Goal: Find specific page/section: Find specific page/section

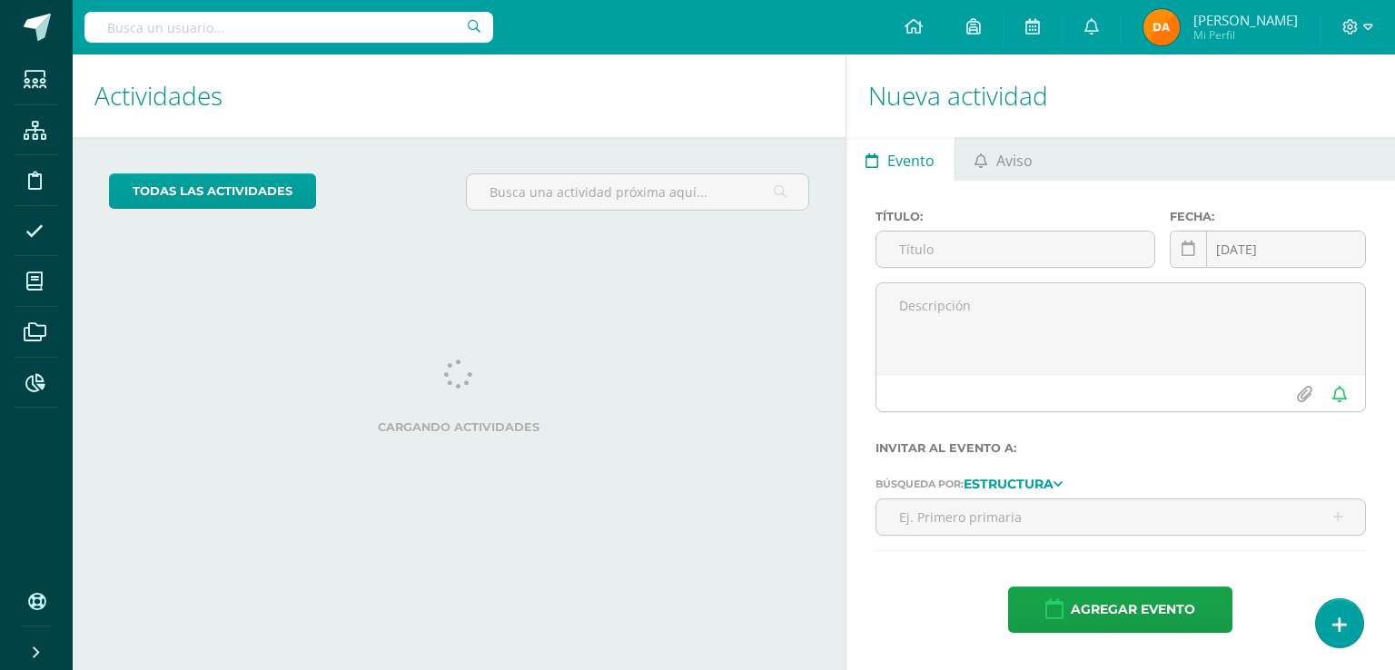
click at [300, 54] on div at bounding box center [288, 27] width 409 height 55
click at [303, 42] on input "text" at bounding box center [288, 27] width 409 height 31
type input "jorge palacios"
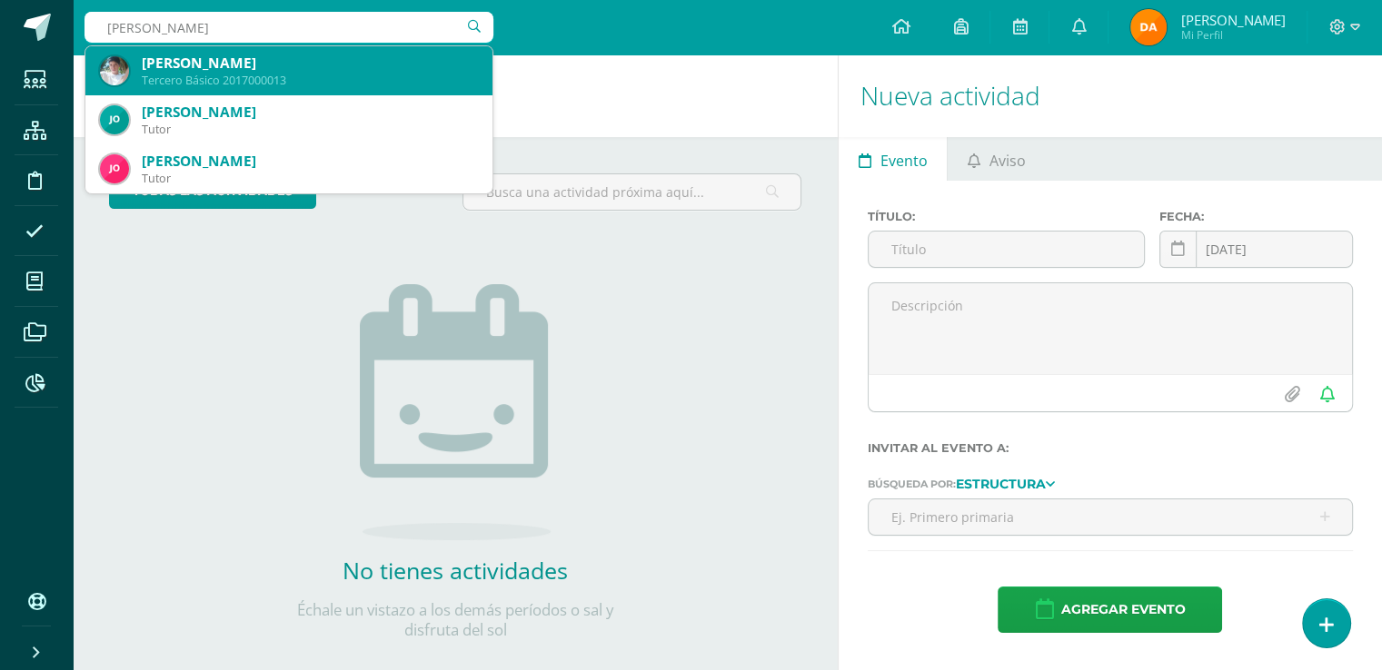
click at [313, 47] on div "Jorge Eduardo Palacios Montenegro Tercero Básico 2017000013" at bounding box center [289, 70] width 378 height 49
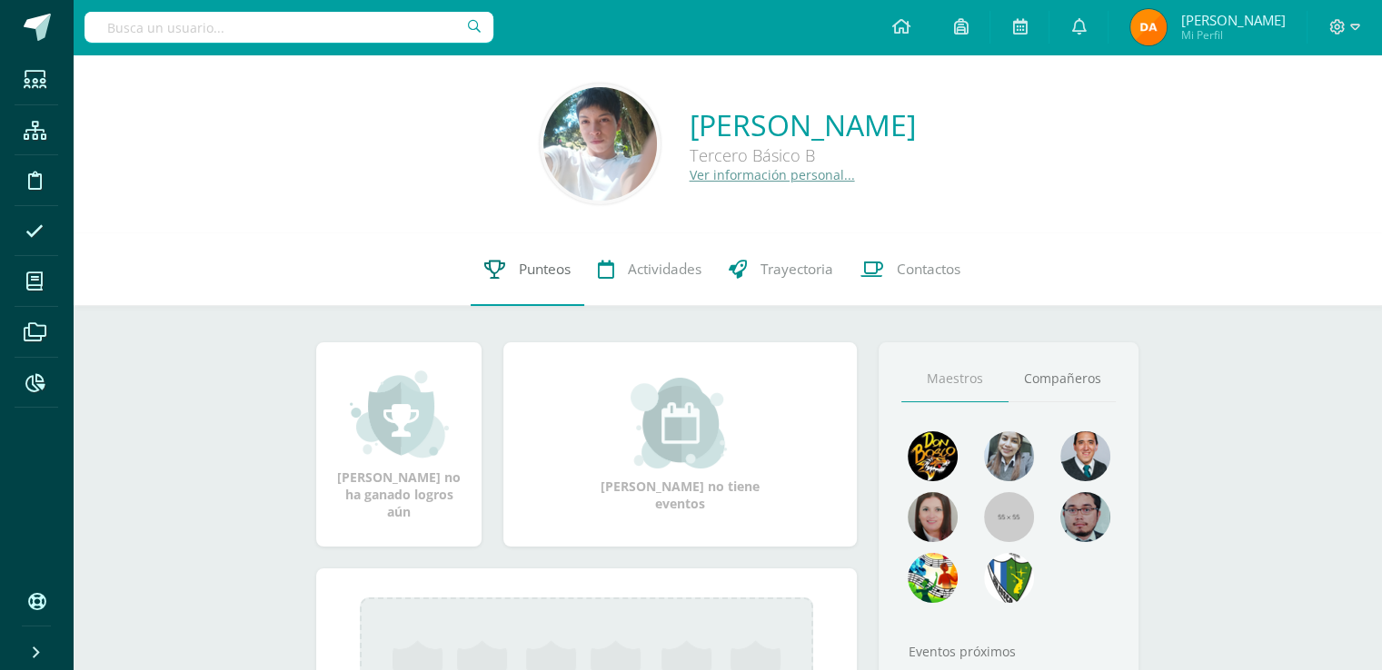
click at [515, 277] on link "Punteos" at bounding box center [528, 269] width 114 height 73
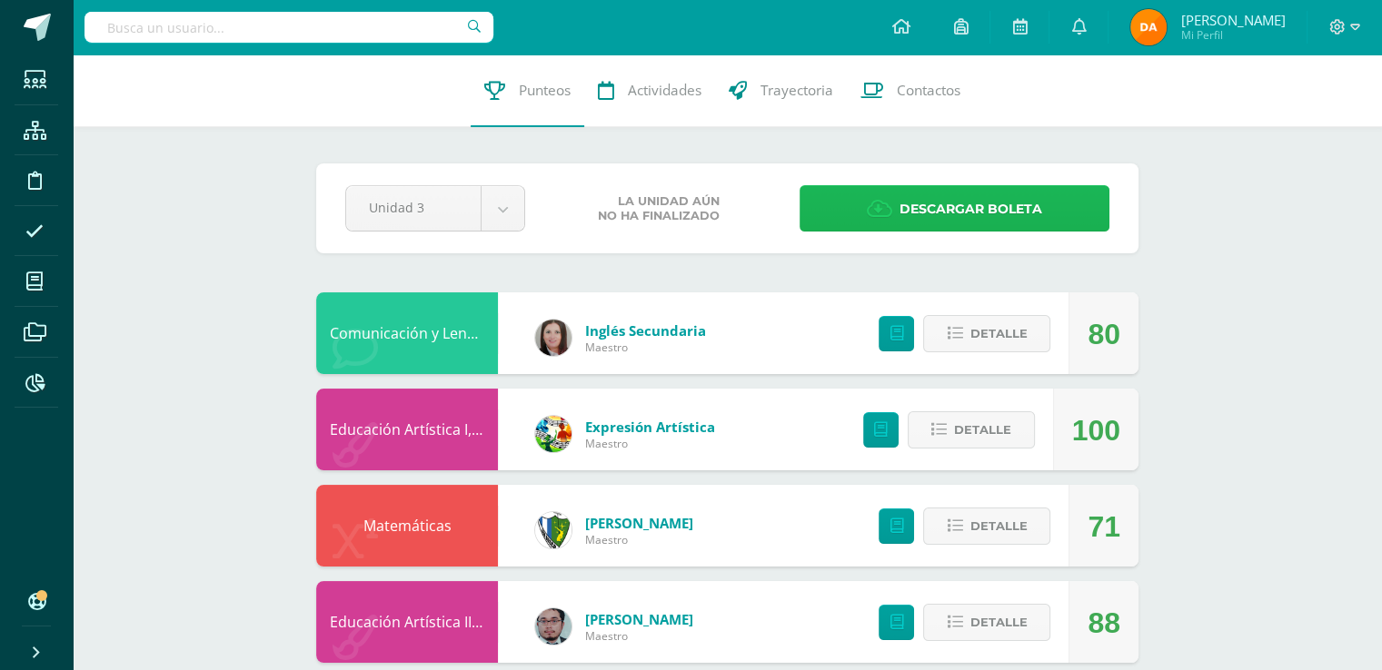
click at [1012, 216] on span "Descargar boleta" at bounding box center [970, 209] width 143 height 45
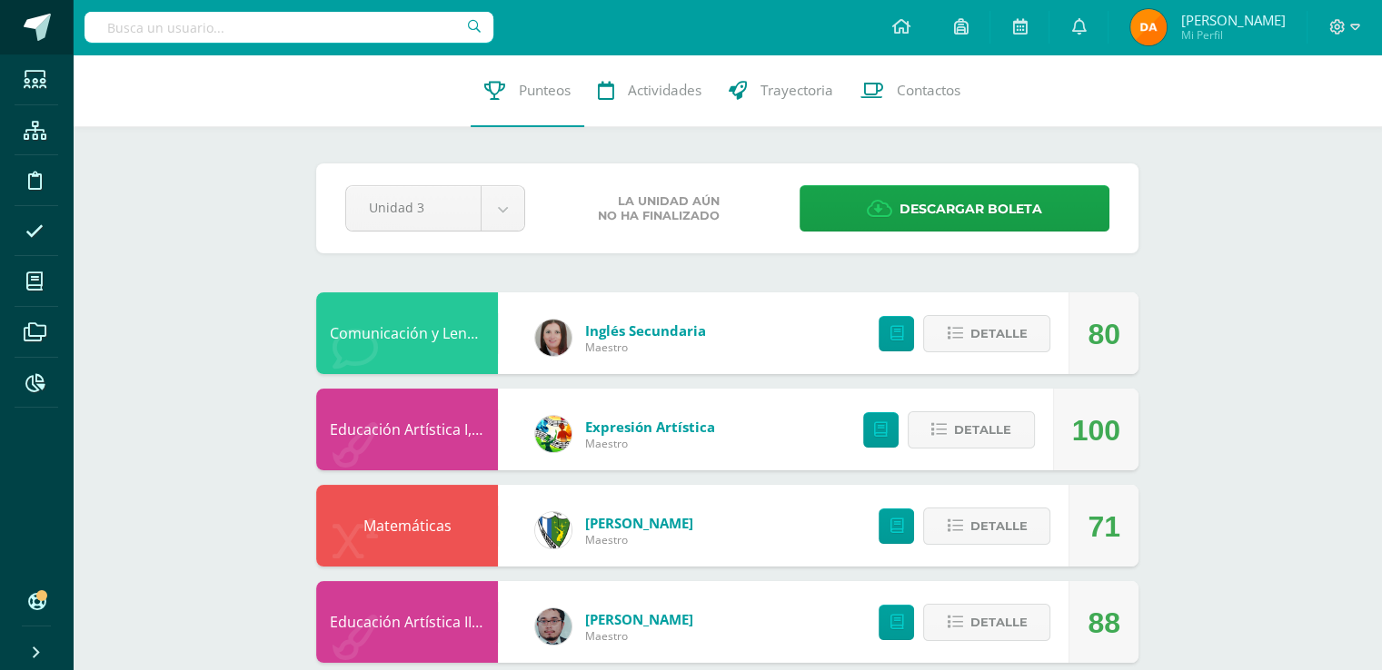
click at [61, 32] on span at bounding box center [99, 28] width 85 height 38
